Goal: Navigation & Orientation: Find specific page/section

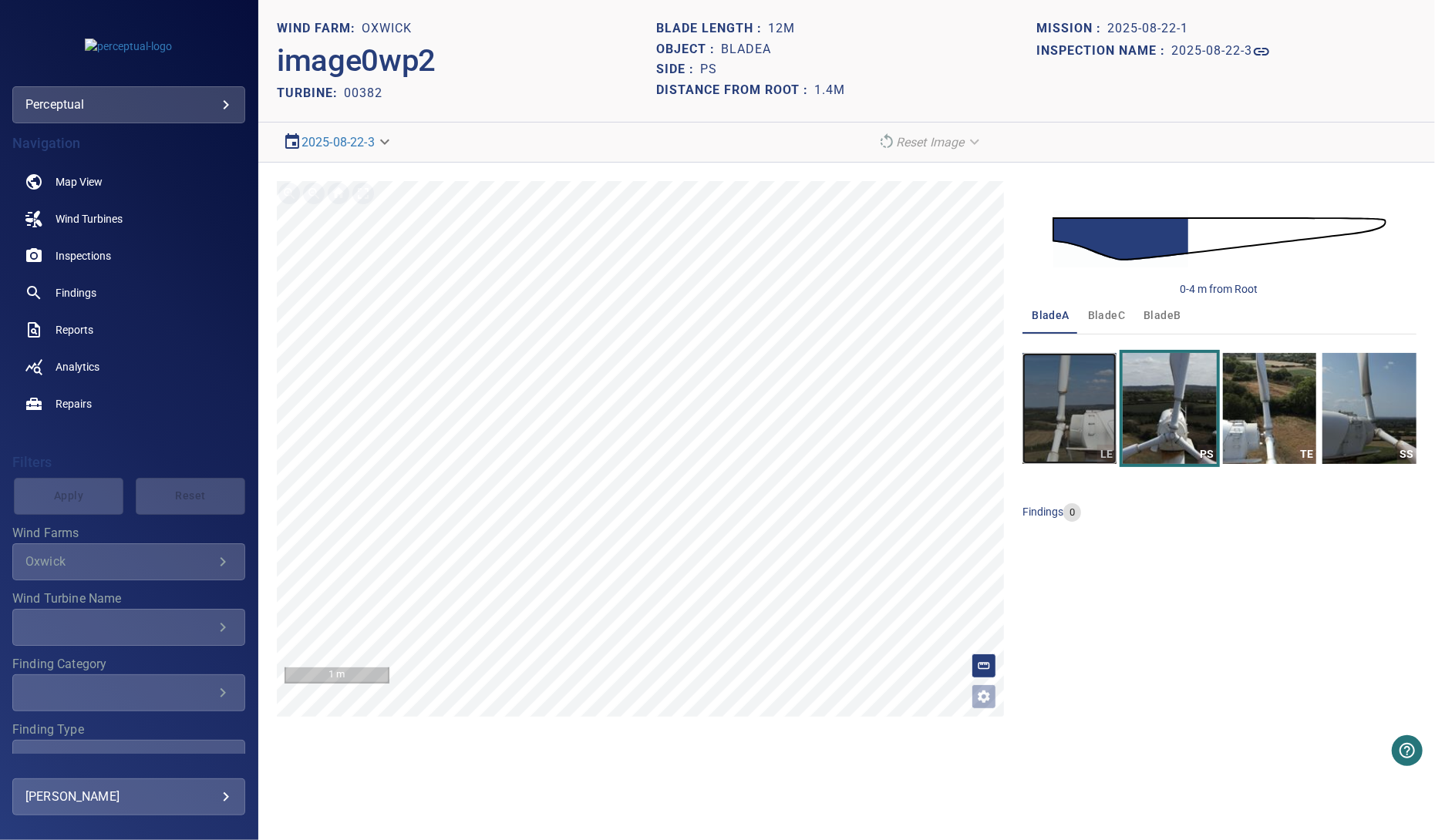
click at [1074, 412] on img "button" at bounding box center [1070, 409] width 94 height 111
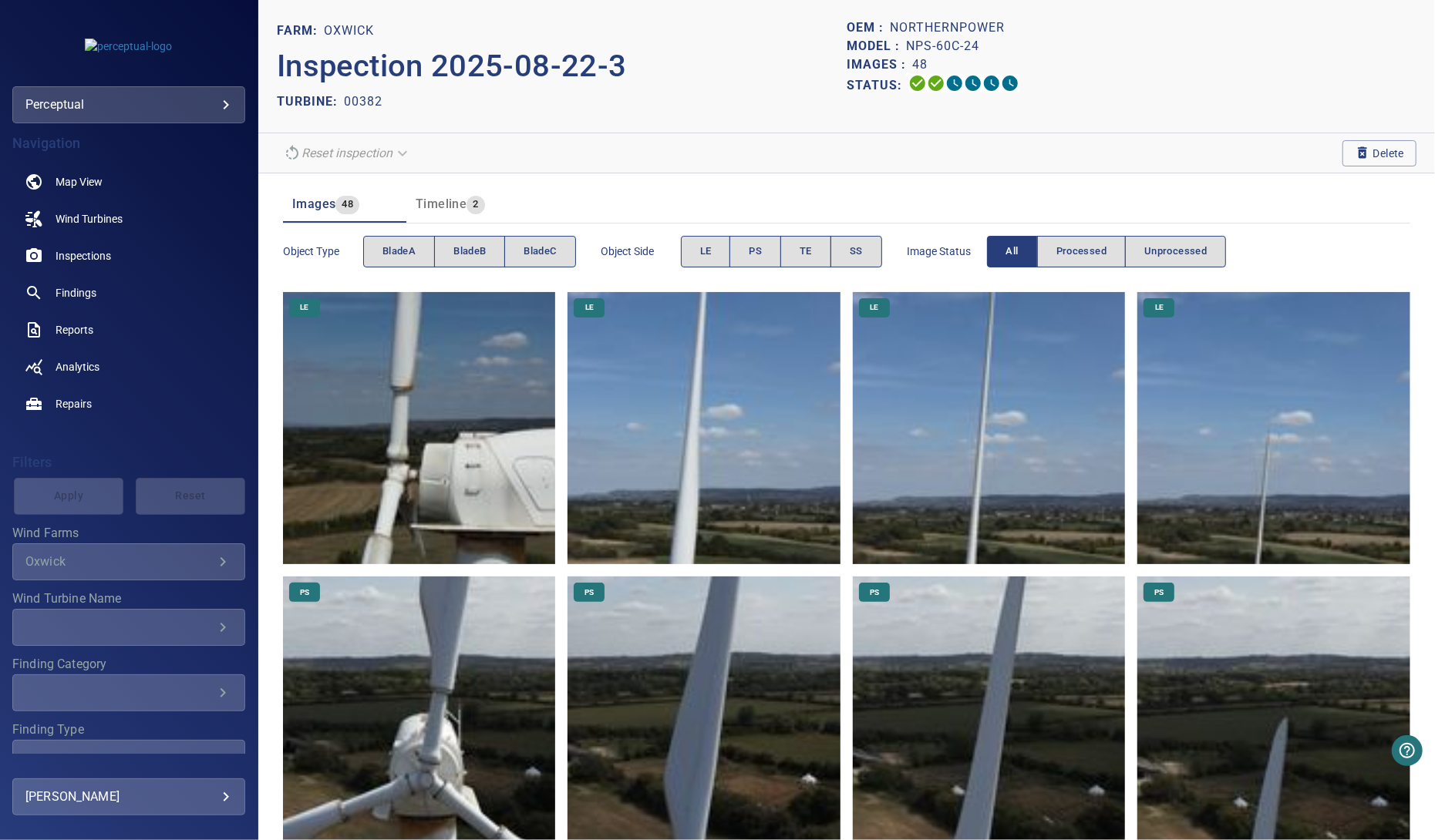
click at [426, 372] on img at bounding box center [419, 428] width 273 height 273
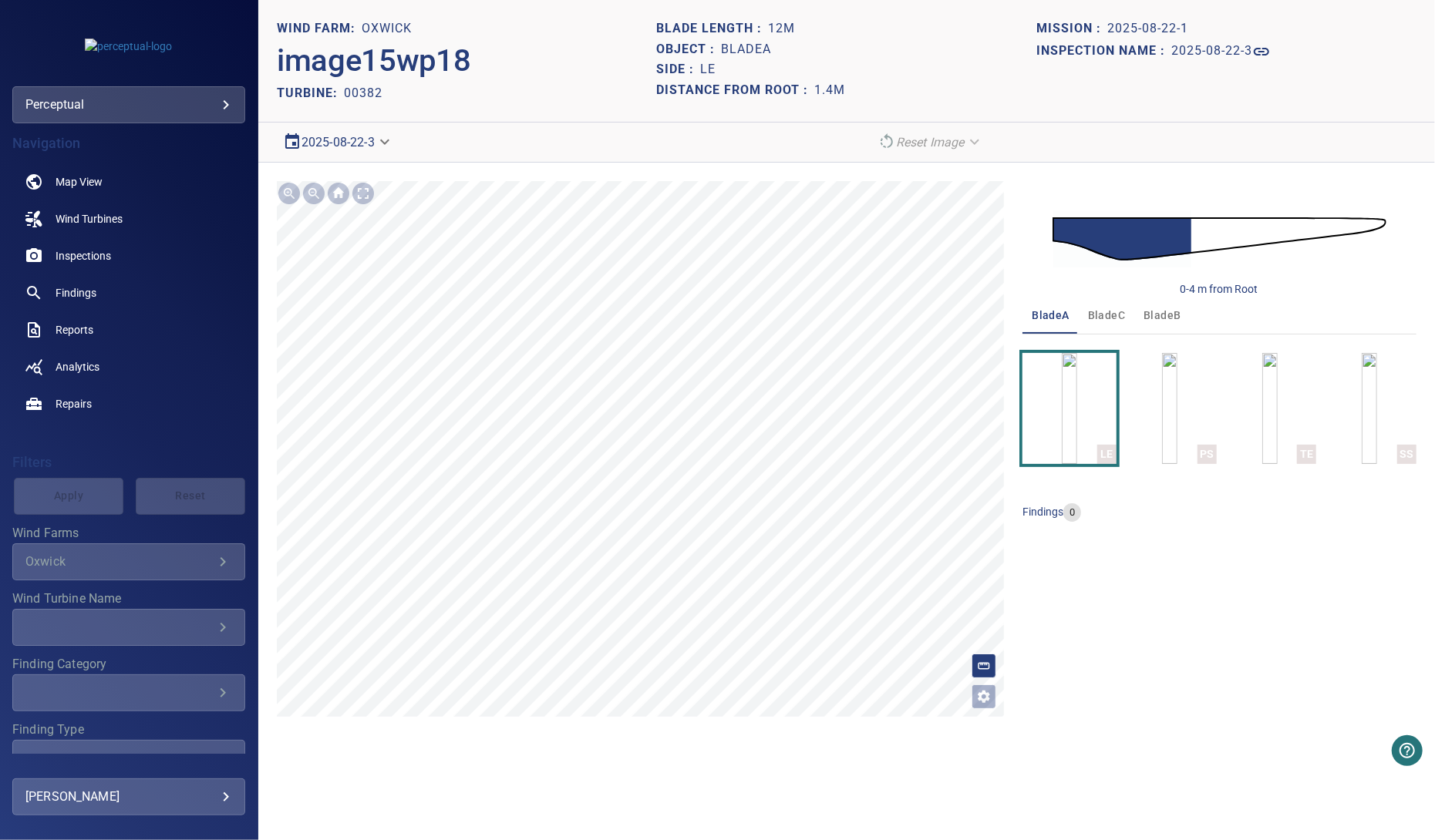
click at [343, 137] on body "**********" at bounding box center [717, 420] width 1435 height 840
click at [478, 147] on div at bounding box center [717, 420] width 1435 height 840
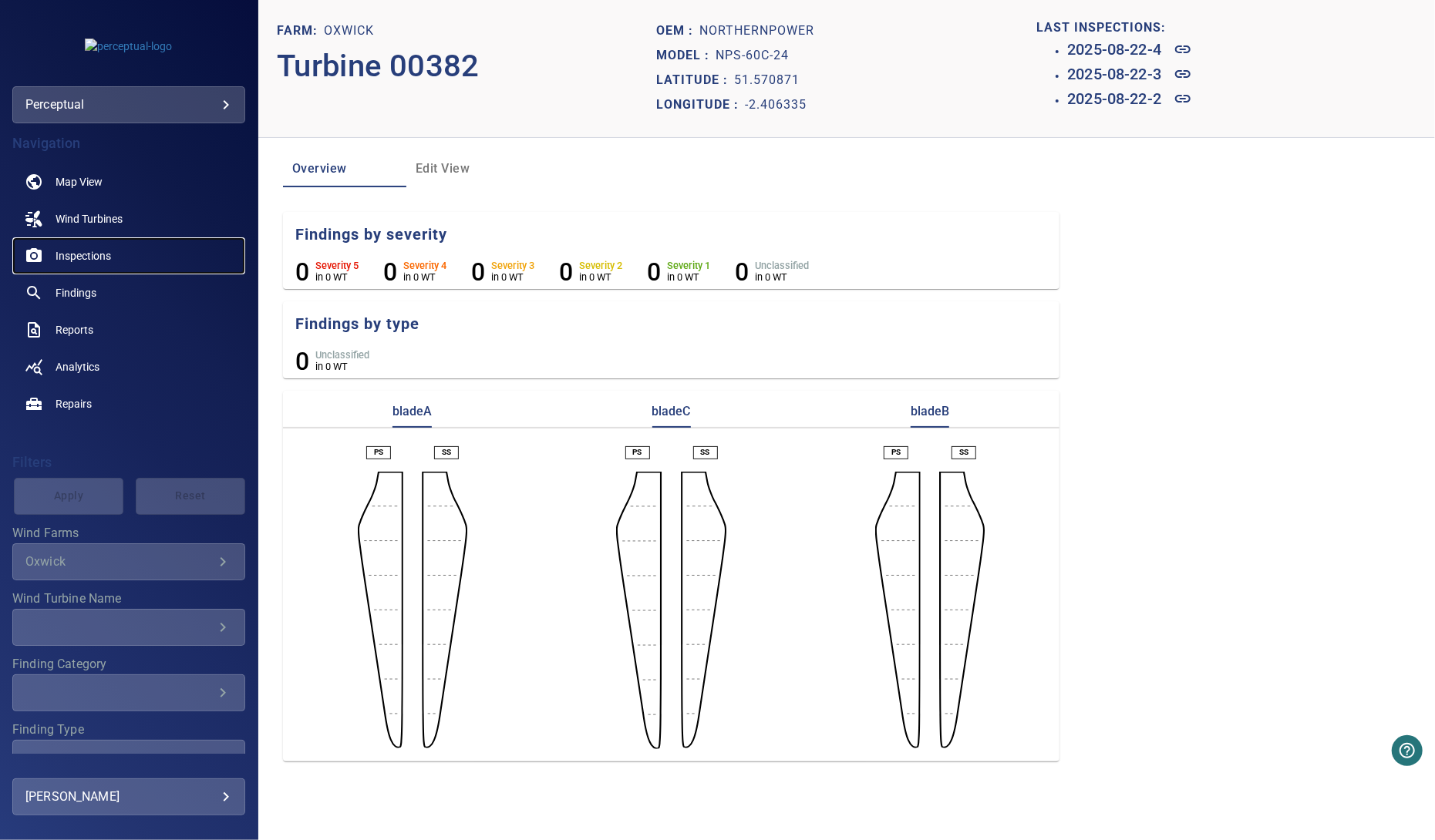
click at [101, 258] on span "Inspections" at bounding box center [83, 256] width 56 height 16
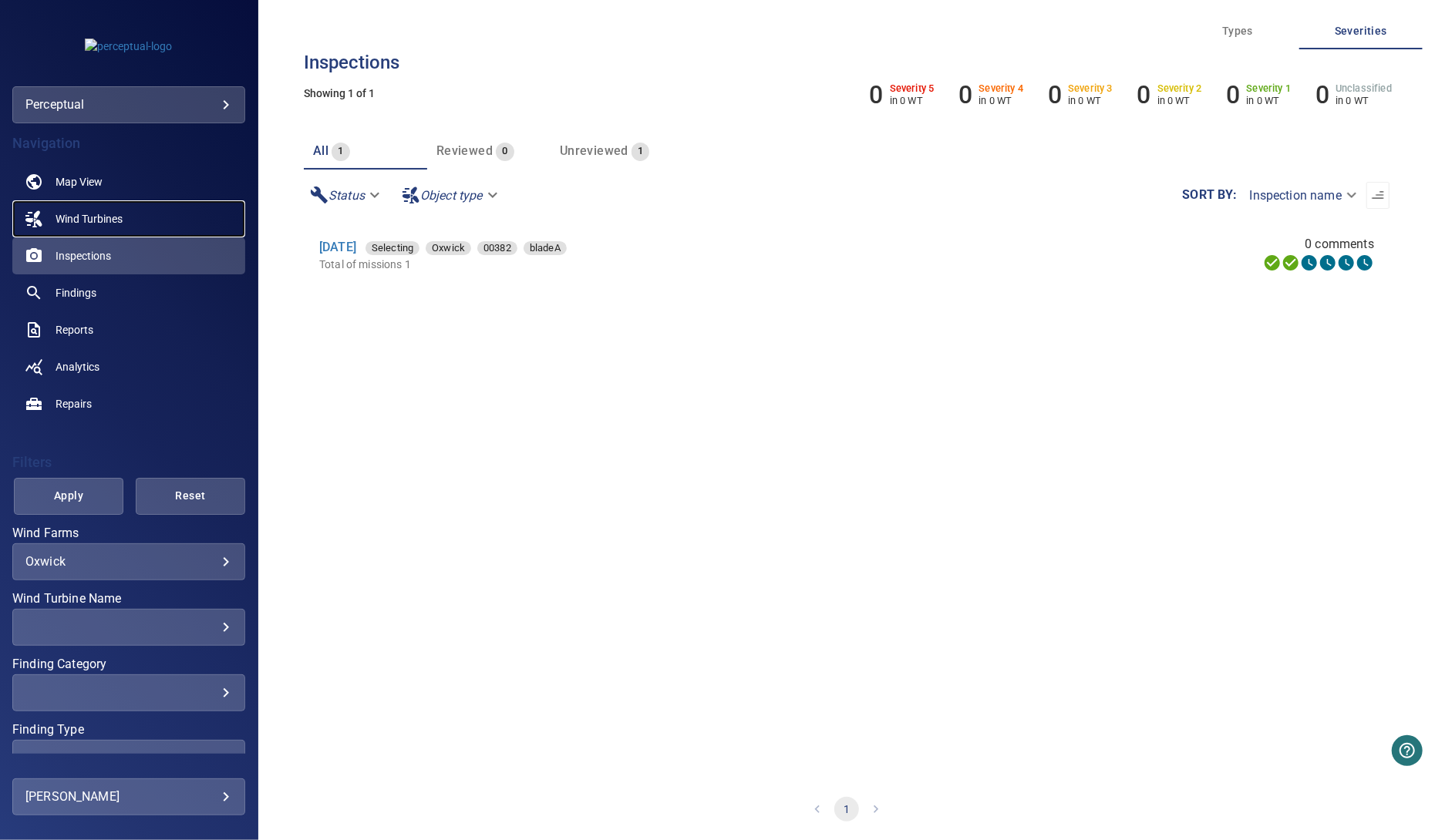
click at [83, 212] on span "Wind Turbines" at bounding box center [89, 219] width 68 height 16
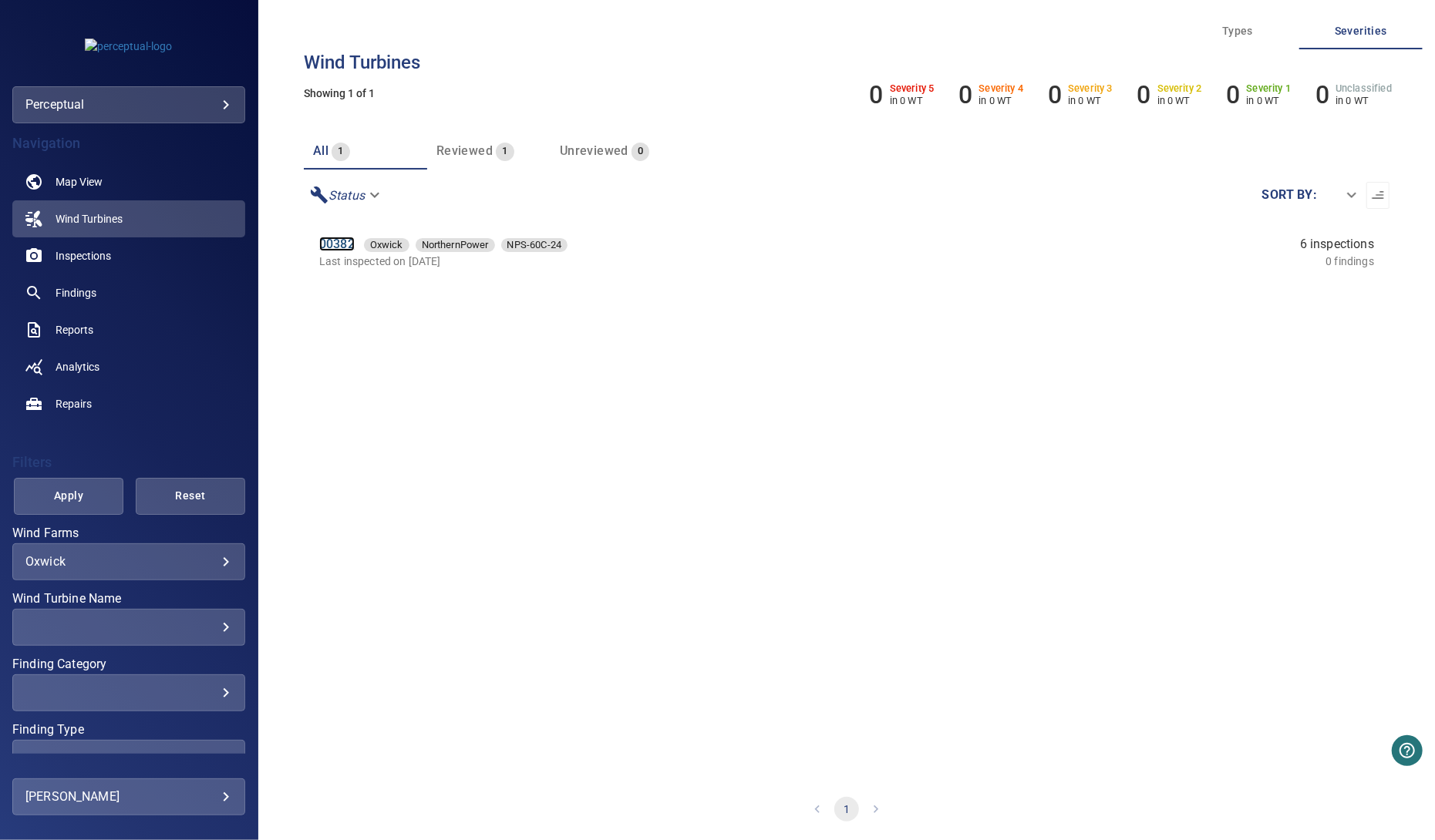
click at [348, 246] on link "00382" at bounding box center [337, 243] width 36 height 15
